Goal: Find specific page/section: Find specific page/section

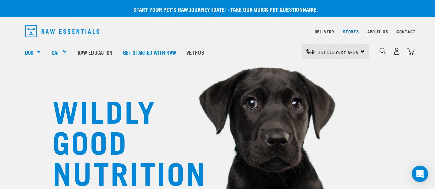
click at [350, 31] on link "Stores" at bounding box center [351, 31] width 16 height 2
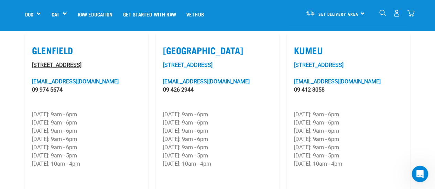
scroll to position [344, 0]
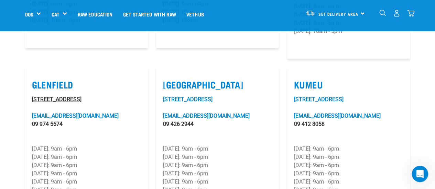
click at [54, 99] on link "239 Archers Road" at bounding box center [56, 99] width 49 height 7
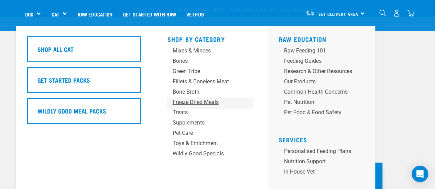
scroll to position [34, 0]
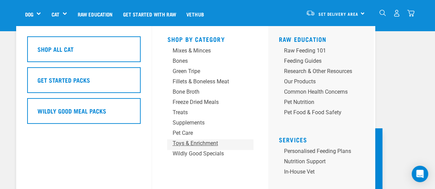
click at [186, 144] on div "Toys & Enrichment" at bounding box center [204, 143] width 64 height 8
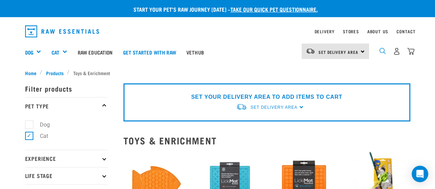
click at [380, 53] on img "dropdown navigation" at bounding box center [382, 51] width 7 height 7
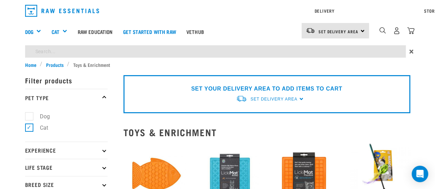
type input "cow hoof"
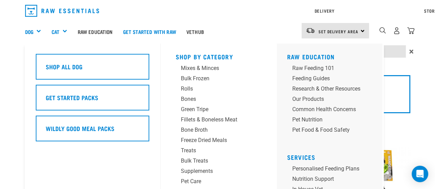
click at [32, 32] on div "Delivery Stores About Us Contact Set Delivery Area" at bounding box center [217, 30] width 435 height 61
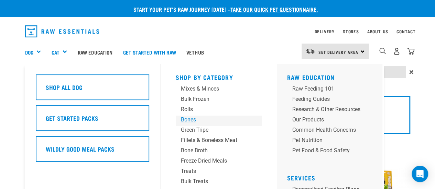
click at [186, 120] on div "Bones" at bounding box center [213, 120] width 64 height 8
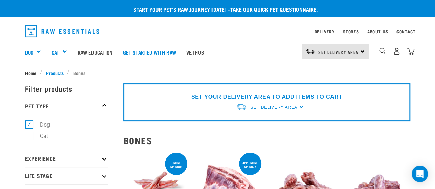
click at [30, 72] on span "Home" at bounding box center [30, 72] width 11 height 7
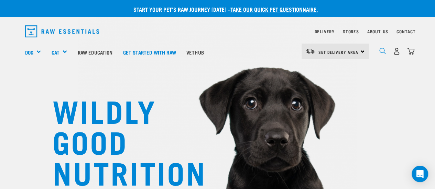
click at [382, 54] on img "dropdown navigation" at bounding box center [382, 51] width 7 height 7
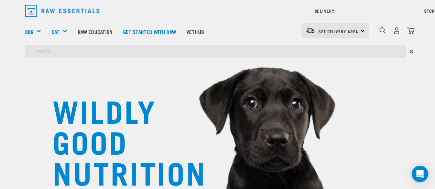
click at [366, 49] on input "search" at bounding box center [215, 51] width 380 height 12
type input "cow hooves"
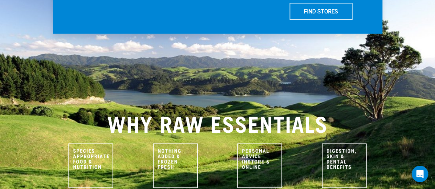
scroll to position [20, 0]
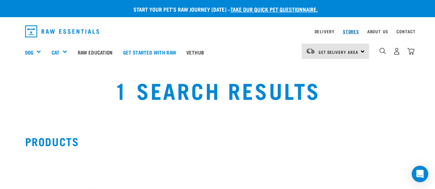
click at [347, 30] on link "Stores" at bounding box center [351, 31] width 16 height 2
